Goal: Task Accomplishment & Management: Manage account settings

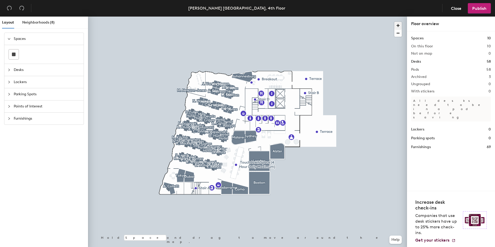
click at [398, 27] on span "button" at bounding box center [398, 26] width 8 height 8
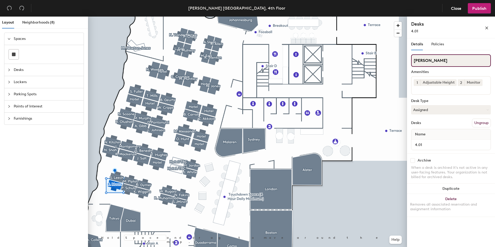
click at [417, 62] on input "[PERSON_NAME]" at bounding box center [451, 60] width 80 height 12
type input "Rich. [PERSON_NAME]"
click at [476, 124] on button "Ungroup" at bounding box center [481, 123] width 19 height 9
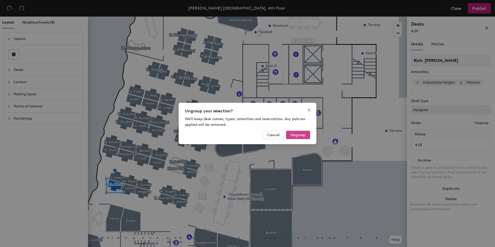
click at [302, 136] on span "Ungroup" at bounding box center [298, 135] width 15 height 4
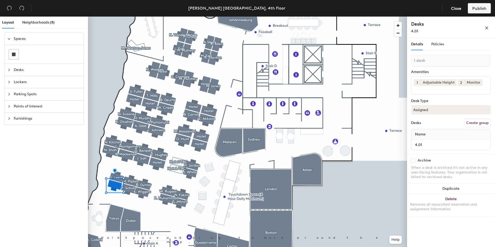
click at [476, 124] on button "Create group" at bounding box center [477, 123] width 27 height 9
click at [404, 61] on div "Layout Neighborhoods (8) Spaces Desks Lockers Parking Spots Points of Interest …" at bounding box center [247, 133] width 495 height 233
type input "[PERSON_NAME]"
click at [436, 42] on span "Policies" at bounding box center [437, 44] width 13 height 4
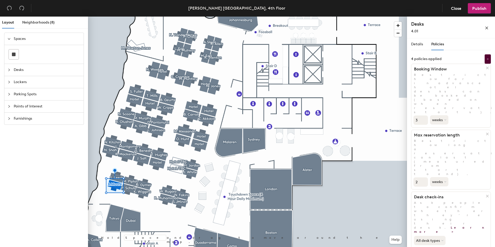
click at [423, 115] on input "3" at bounding box center [421, 119] width 15 height 9
type input "4"
click at [423, 115] on input "4" at bounding box center [421, 119] width 15 height 9
click at [461, 114] on div "4 weeks" at bounding box center [450, 119] width 79 height 11
click at [424, 177] on input "3" at bounding box center [421, 181] width 15 height 9
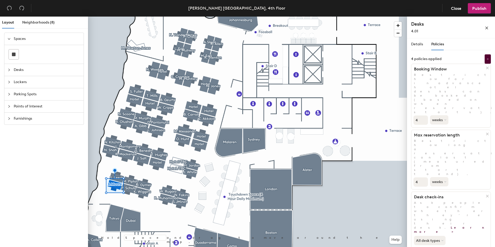
type input "4"
click at [424, 177] on input "4" at bounding box center [421, 181] width 15 height 9
click at [444, 240] on icon at bounding box center [443, 241] width 2 height 2
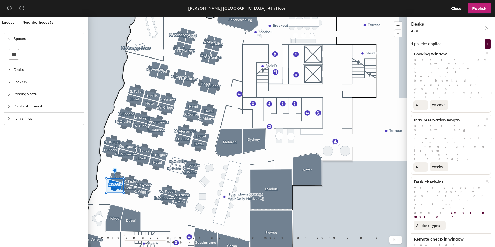
scroll to position [41, 0]
